Goal: Check status

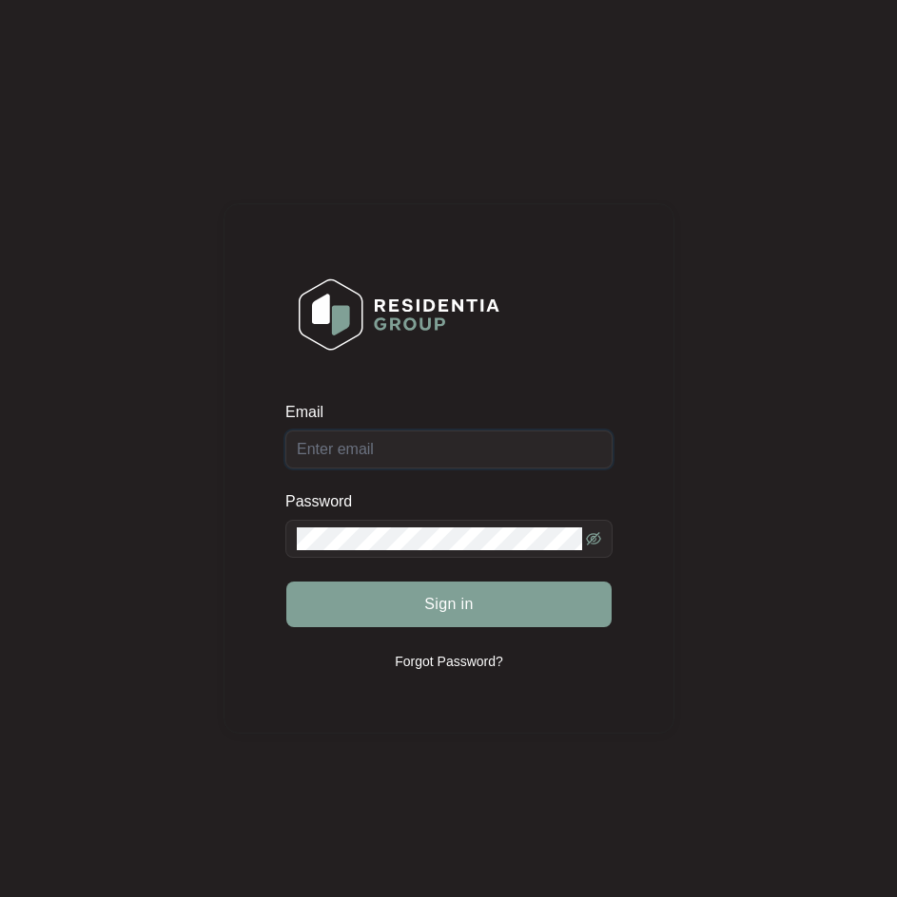
type input "[EMAIL_ADDRESS][DOMAIN_NAME]"
click at [507, 628] on div "Sign in" at bounding box center [448, 605] width 327 height 48
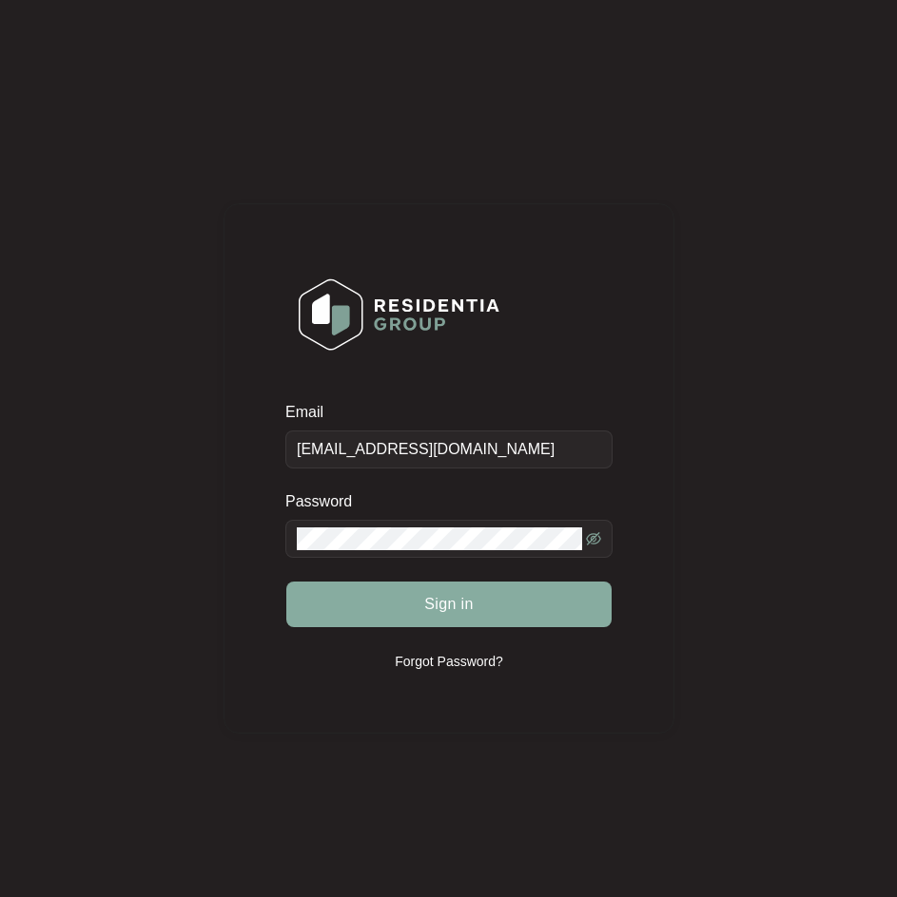
click at [507, 615] on button "Sign in" at bounding box center [448, 605] width 325 height 46
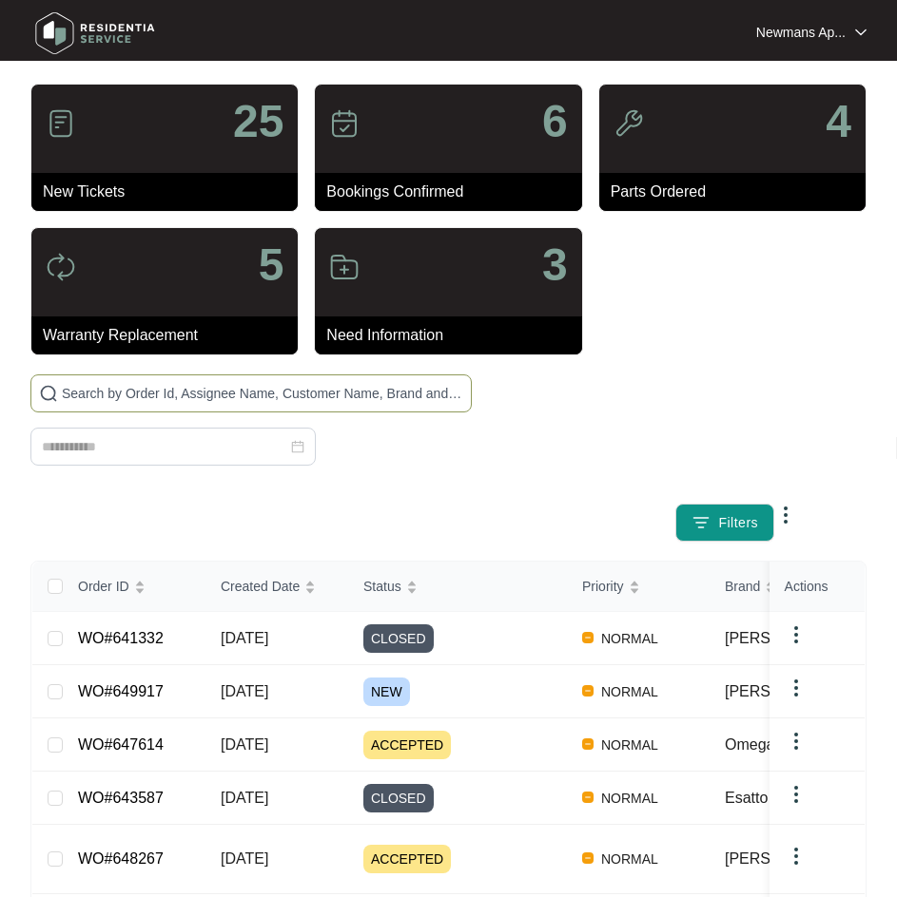
drag, startPoint x: 180, startPoint y: 447, endPoint x: 207, endPoint y: 394, distance: 60.0
click at [207, 394] on input "text" at bounding box center [262, 393] width 401 height 21
paste input "649917"
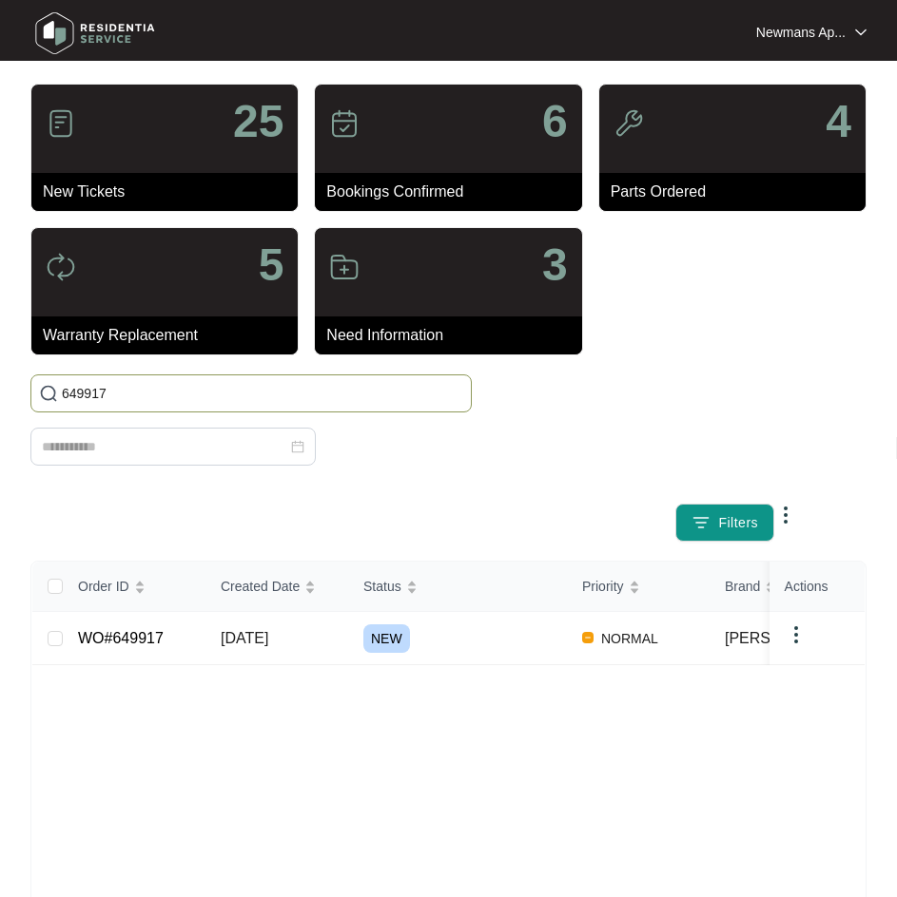
type input "649917"
click at [431, 627] on div "NEW" at bounding box center [464, 639] width 203 height 29
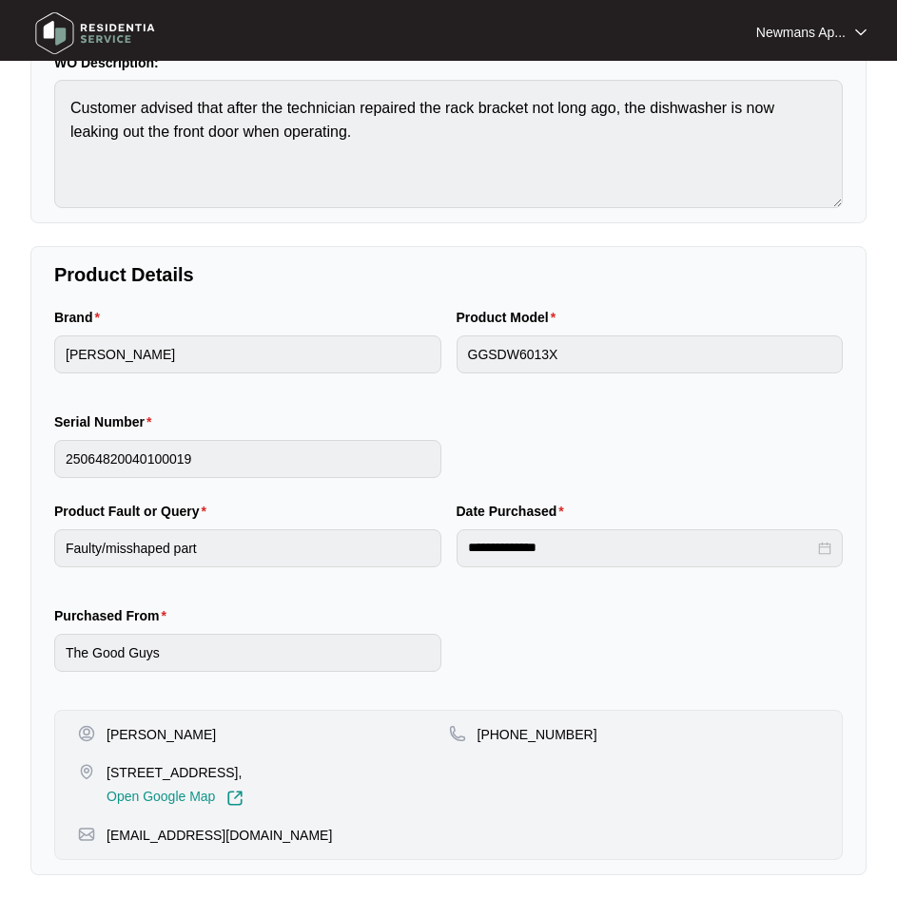
scroll to position [190, 0]
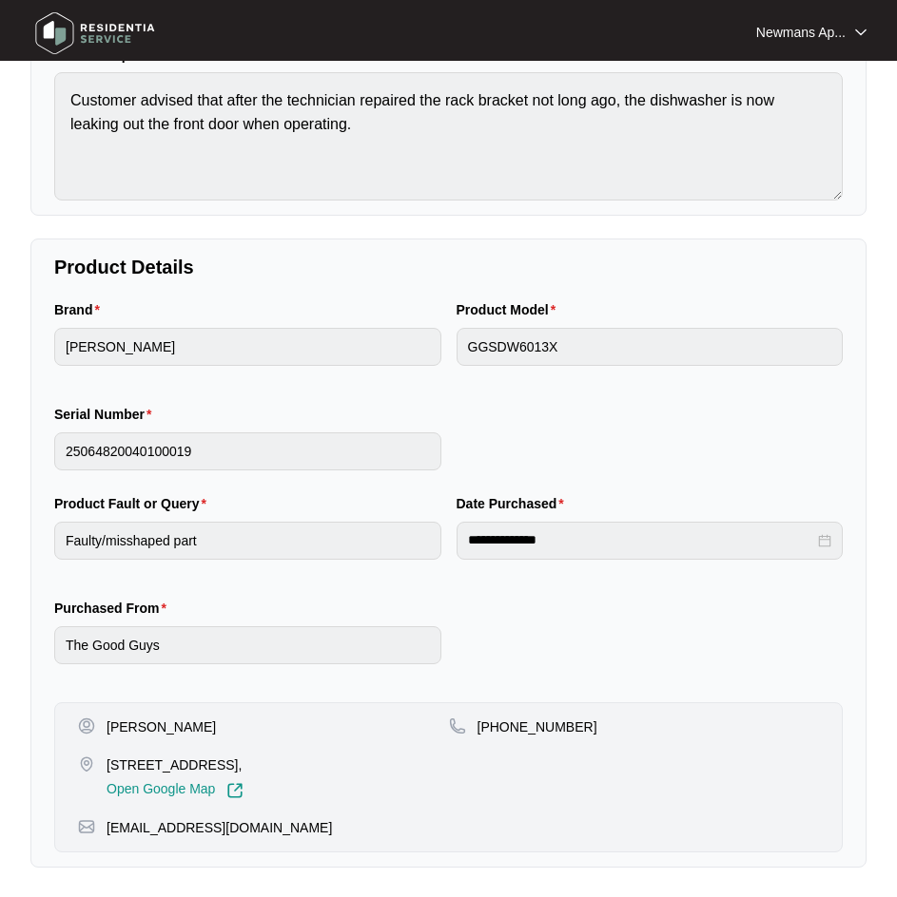
drag, startPoint x: 108, startPoint y: 767, endPoint x: 230, endPoint y: 764, distance: 121.7
click at [230, 764] on p "[STREET_ADDRESS]," at bounding box center [174, 765] width 137 height 19
copy p "3901/05 [GEOGRAPHIC_DATA]"
